Goal: Check status: Check status

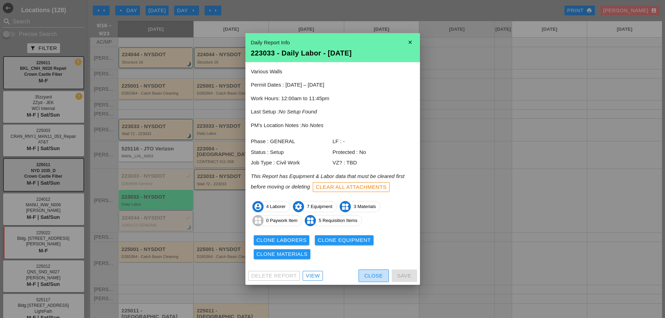
click at [368, 274] on div "Close" at bounding box center [373, 276] width 18 height 8
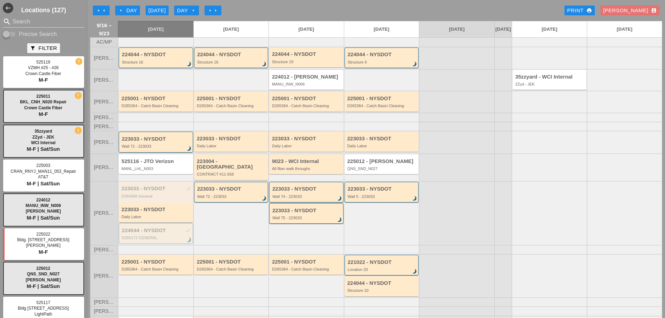
click at [189, 12] on div "Day arrow_right" at bounding box center [186, 11] width 19 height 8
